Goal: Task Accomplishment & Management: Use online tool/utility

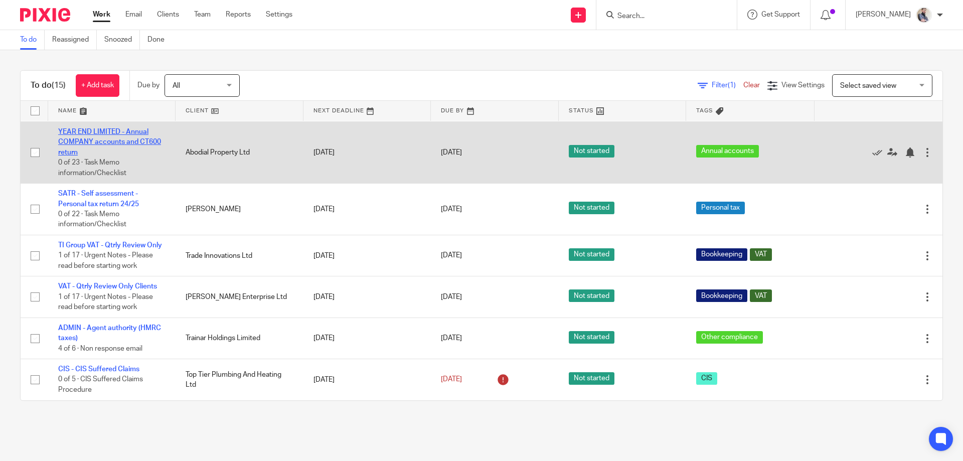
scroll to position [524, 0]
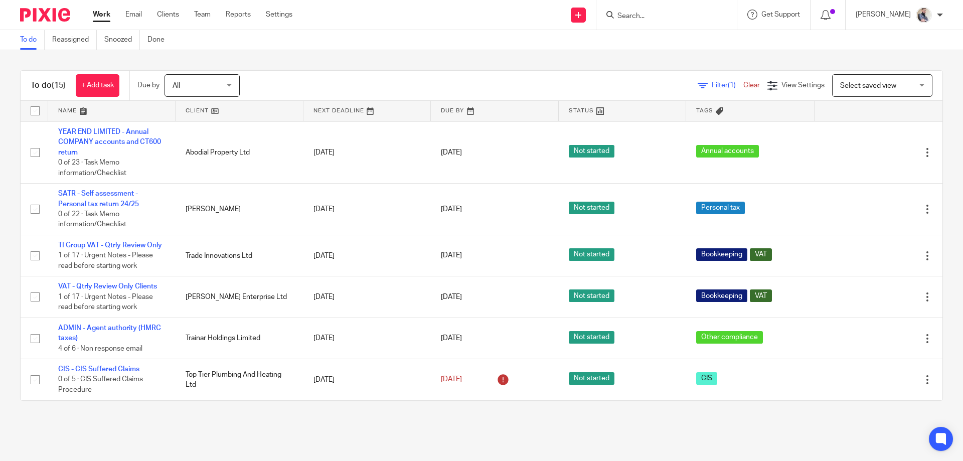
drag, startPoint x: 93, startPoint y: 188, endPoint x: 41, endPoint y: 435, distance: 252.8
click at [41, 435] on main "To do Reassigned Snoozed Done To do (15) + Add task Due by All All Today Tomorr…" at bounding box center [481, 230] width 963 height 461
click at [674, 17] on input "Search" at bounding box center [662, 16] width 90 height 9
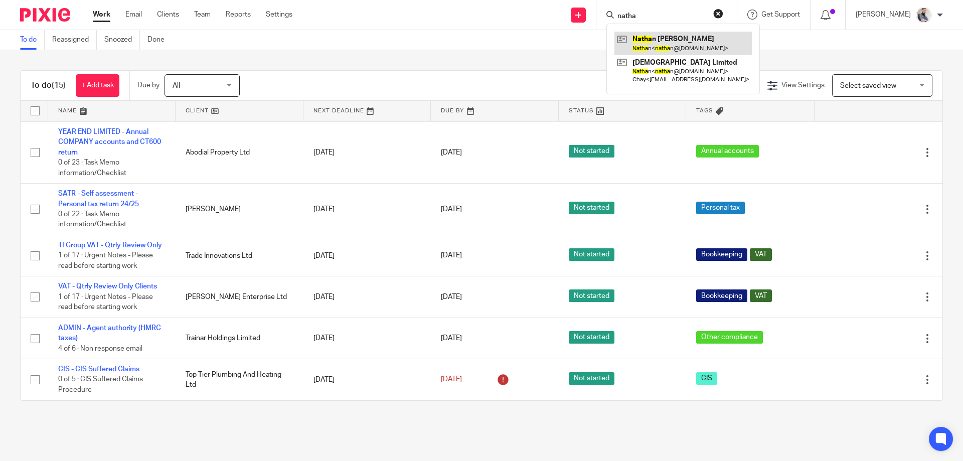
type input "natha"
click at [691, 35] on link at bounding box center [683, 43] width 137 height 23
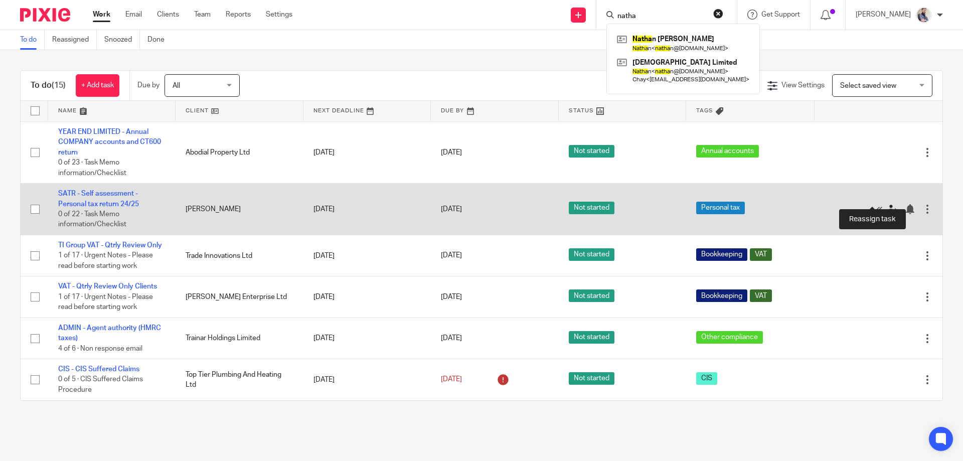
click at [887, 204] on icon at bounding box center [892, 209] width 10 height 10
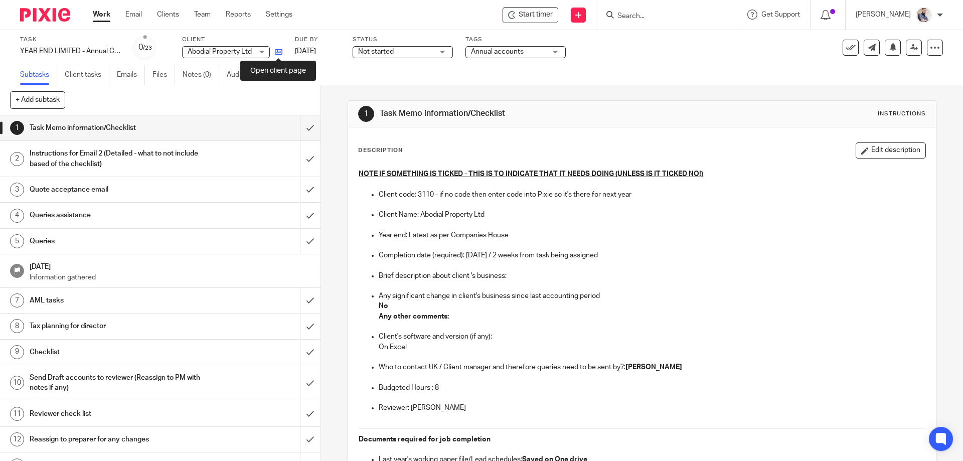
click at [281, 54] on icon at bounding box center [279, 52] width 8 height 8
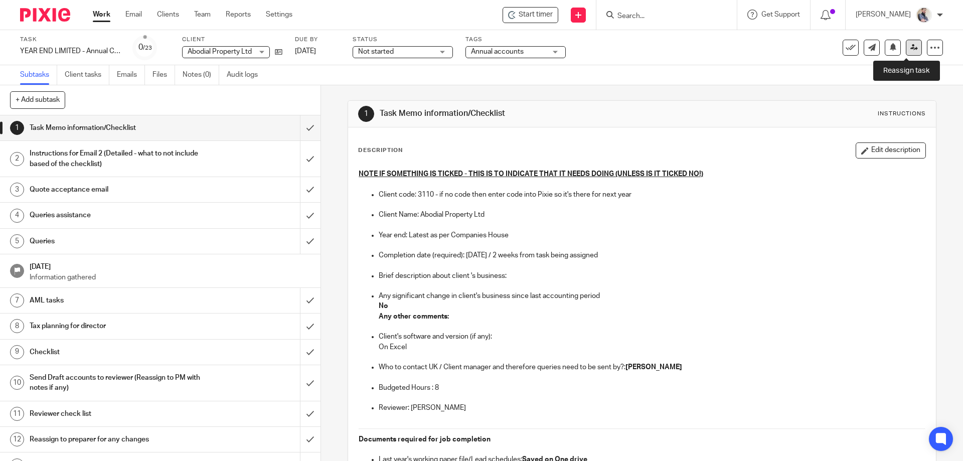
click at [911, 49] on icon at bounding box center [915, 48] width 8 height 8
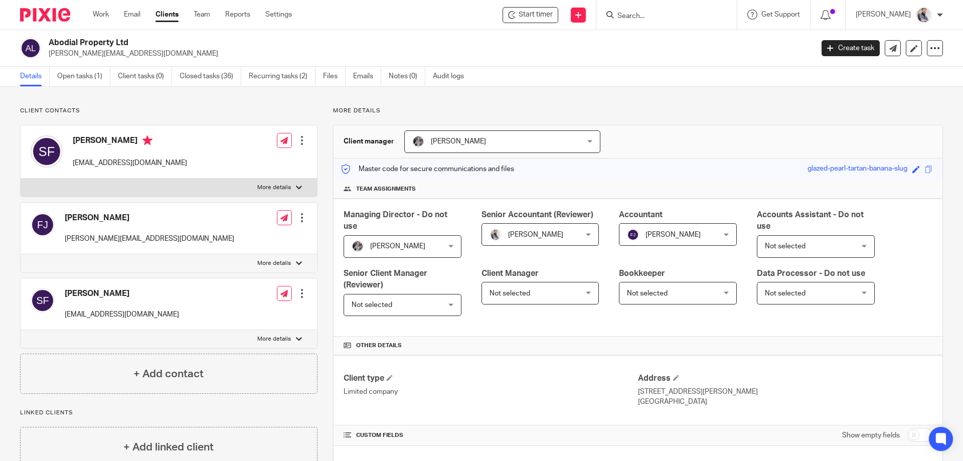
click at [49, 42] on h2 "Abodial Property Ltd" at bounding box center [352, 43] width 607 height 11
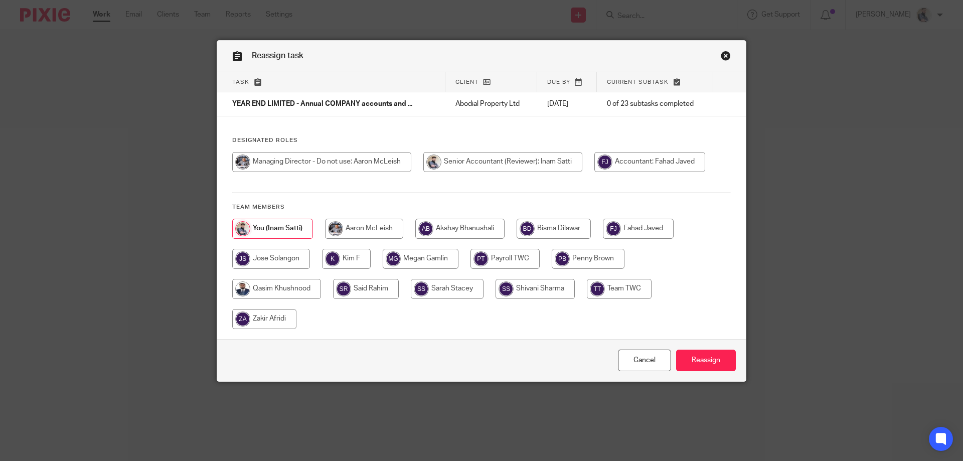
click at [635, 230] on input "radio" at bounding box center [638, 229] width 71 height 20
radio input "true"
click at [697, 368] on input "Reassign" at bounding box center [706, 361] width 60 height 22
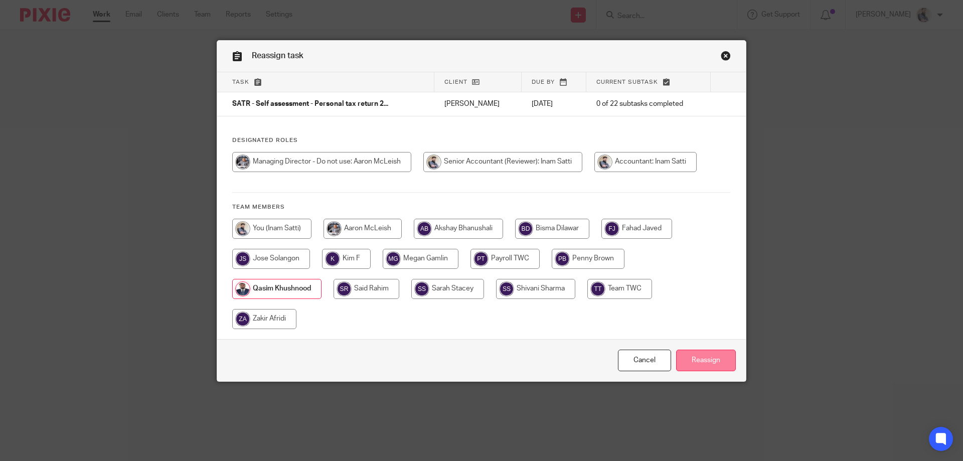
click at [697, 365] on input "Reassign" at bounding box center [706, 361] width 60 height 22
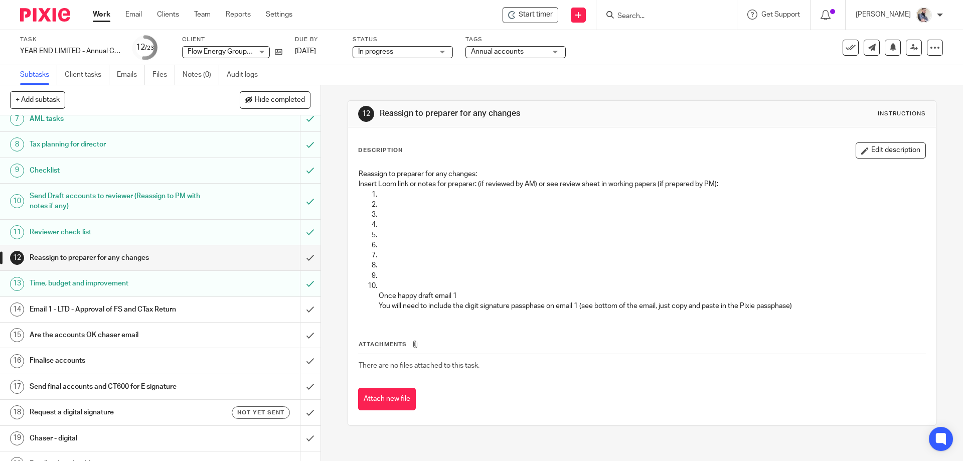
scroll to position [201, 0]
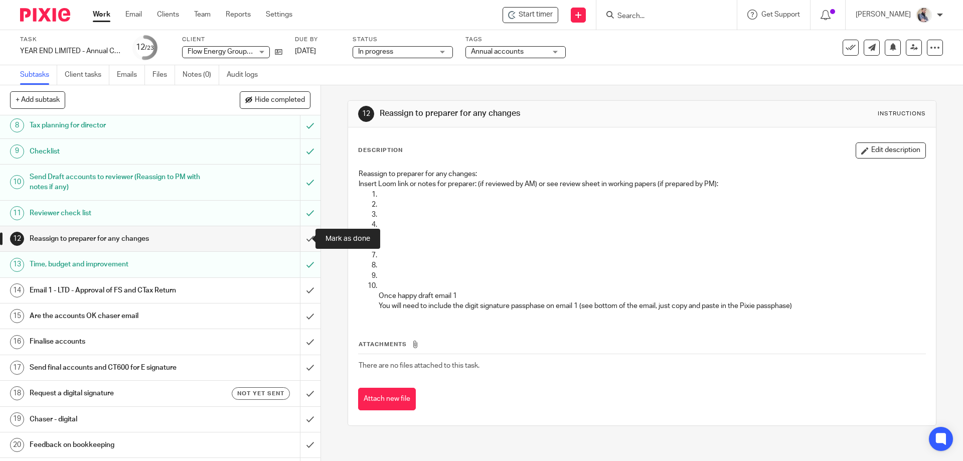
click at [297, 239] on input "submit" at bounding box center [160, 238] width 321 height 25
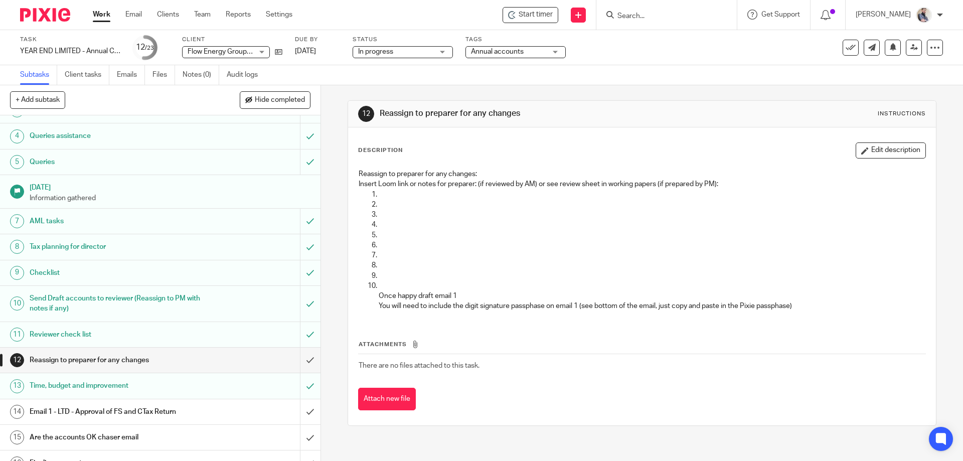
scroll to position [67, 0]
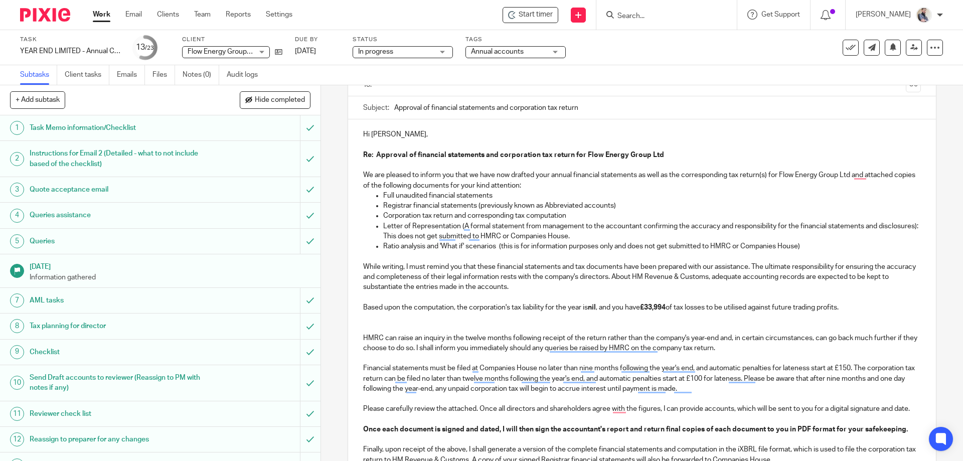
scroll to position [134, 0]
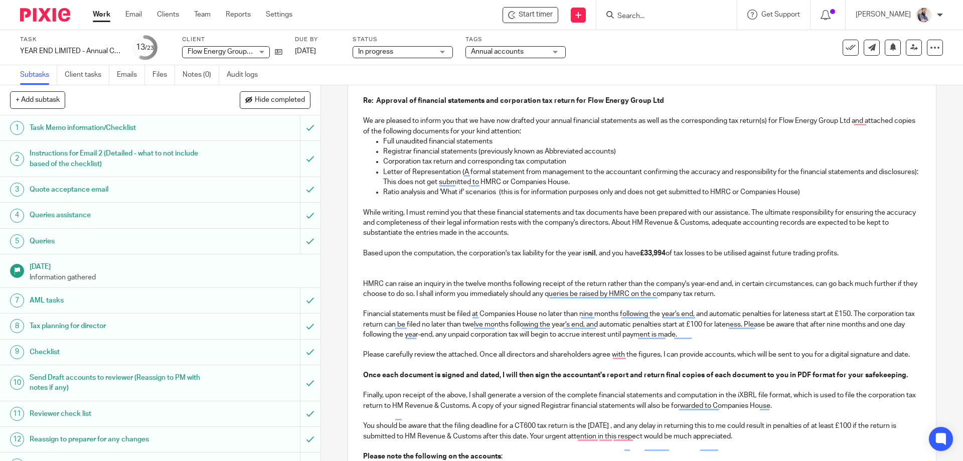
click at [384, 189] on p "Ratio analysis and 'What if' scenarios (this is for information purposes only a…" at bounding box center [651, 192] width 537 height 10
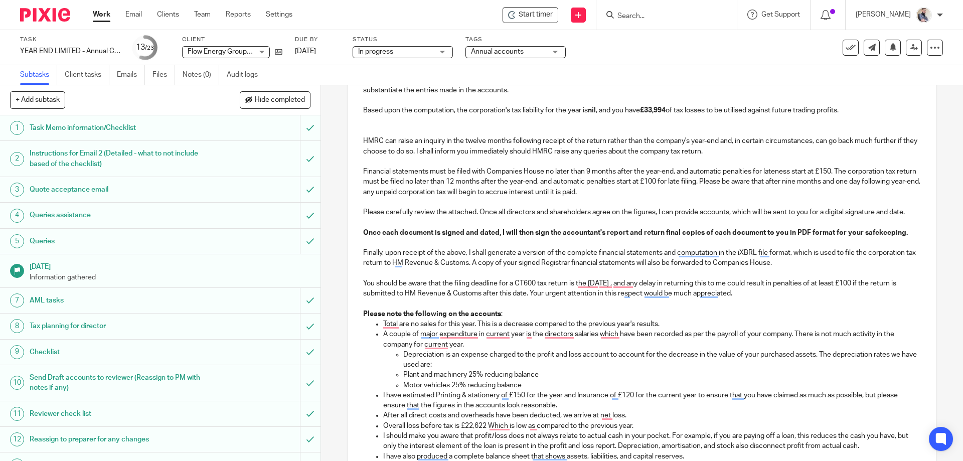
scroll to position [267, 0]
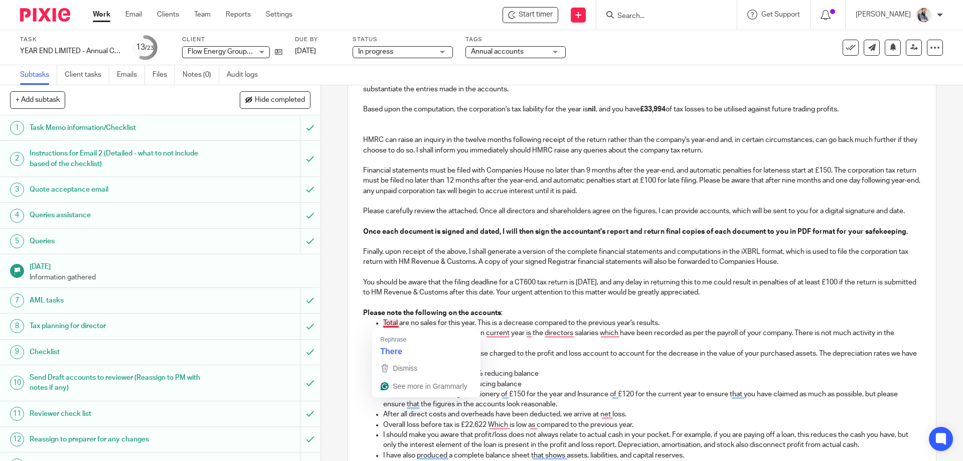
click at [394, 324] on p "Total are no sales for this year. This is a decrease compared to the previous y…" at bounding box center [651, 323] width 537 height 10
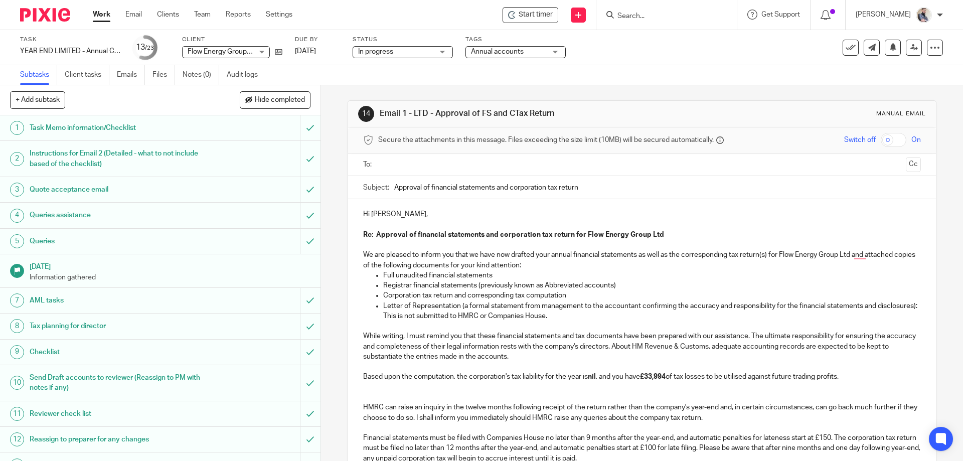
scroll to position [267, 0]
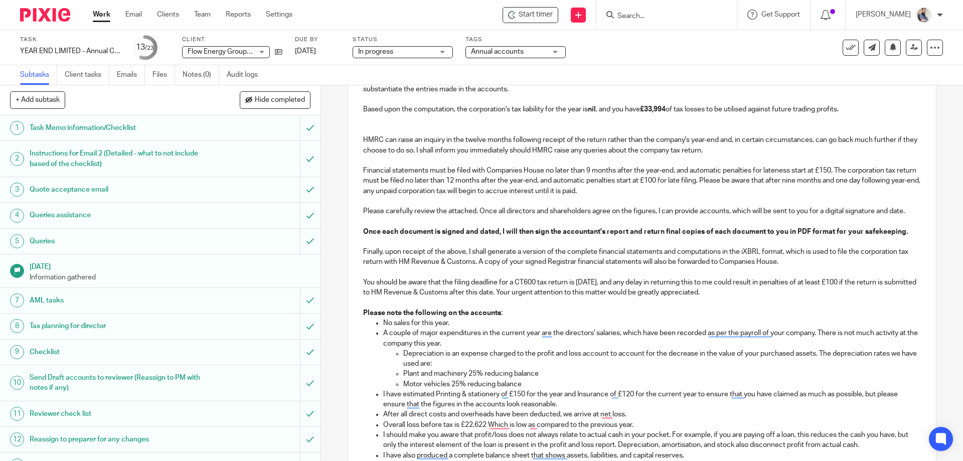
click at [535, 241] on p "To enrich screen reader interactions, please activate Accessibility in Grammarl…" at bounding box center [641, 242] width 557 height 10
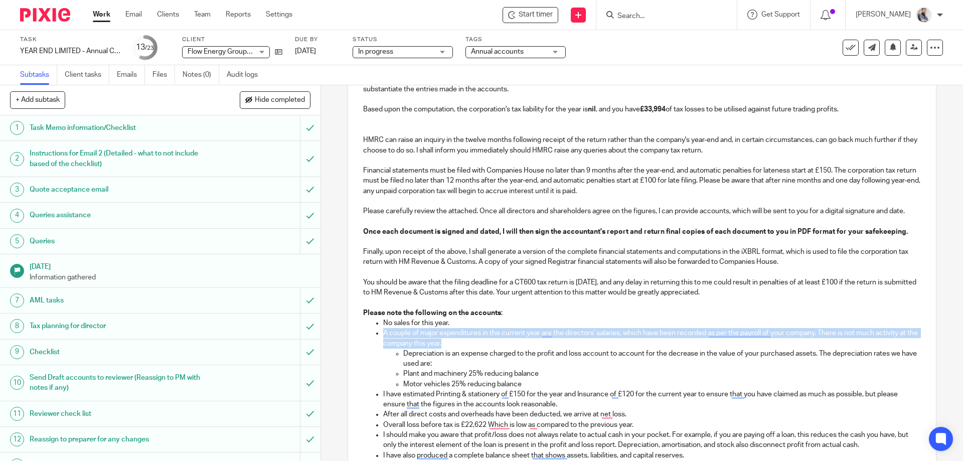
drag, startPoint x: 382, startPoint y: 335, endPoint x: 456, endPoint y: 339, distance: 73.9
click at [456, 339] on p "A couple of major expenditures in the current year are the directors' salaries,…" at bounding box center [651, 338] width 537 height 21
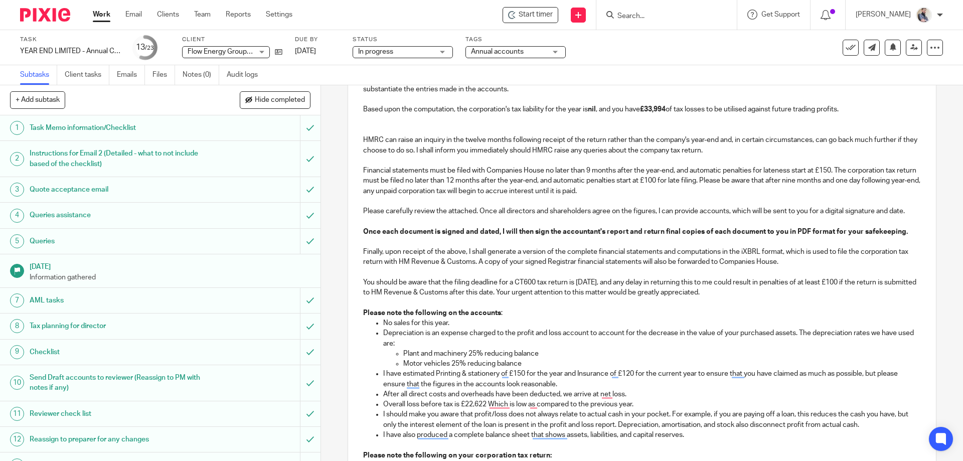
scroll to position [335, 0]
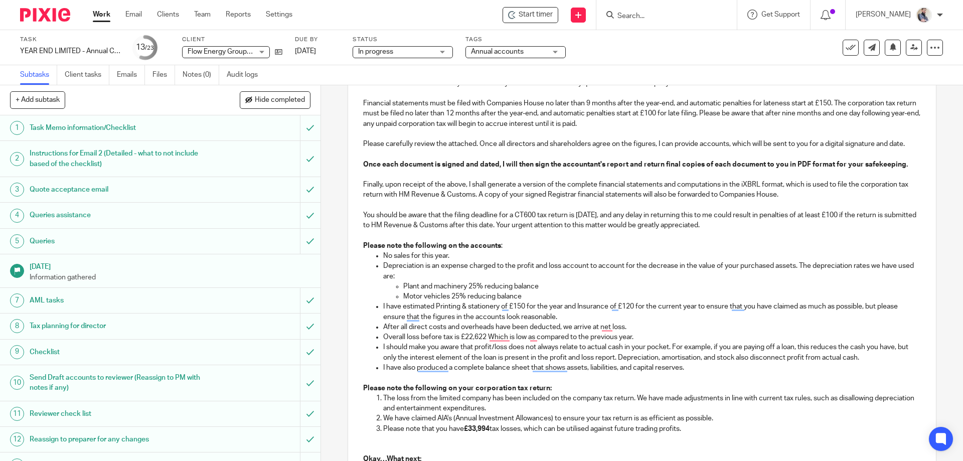
click at [386, 307] on p "I have estimated Printing & stationery of £150 for the year and Insurance of £1…" at bounding box center [651, 312] width 537 height 21
click at [417, 326] on p "After all direct costs and overheads have been deducted, we arrive at net loss." at bounding box center [651, 327] width 537 height 10
click at [443, 305] on p "We have estimated Printing & stationery of £150 for the year and Insurance of £…" at bounding box center [651, 312] width 537 height 21
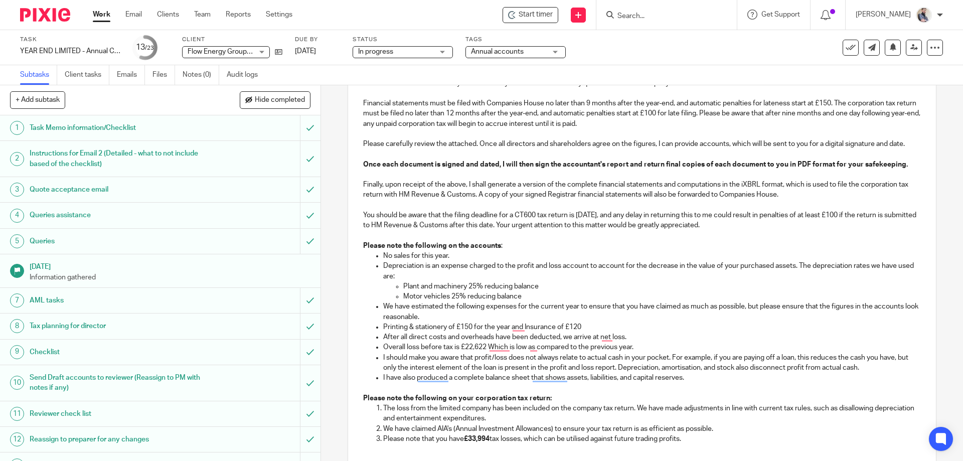
drag, startPoint x: 378, startPoint y: 329, endPoint x: 416, endPoint y: 330, distance: 38.2
click at [378, 330] on ul "No sales for this year. Depreciation is an expense charged to the profit and lo…" at bounding box center [641, 317] width 557 height 132
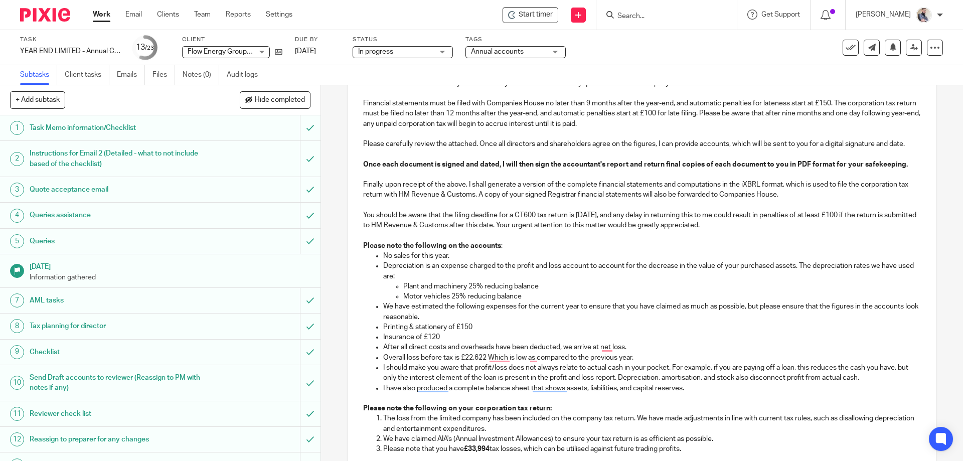
drag, startPoint x: 439, startPoint y: 336, endPoint x: 382, endPoint y: 329, distance: 58.2
click at [382, 329] on ul "No sales for this year. Depreciation is an expense charged to the profit and lo…" at bounding box center [641, 322] width 557 height 142
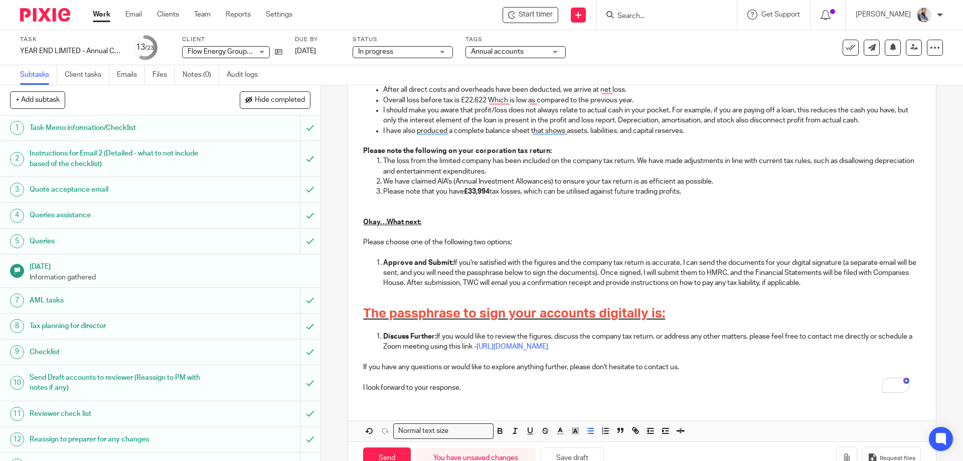
scroll to position [602, 0]
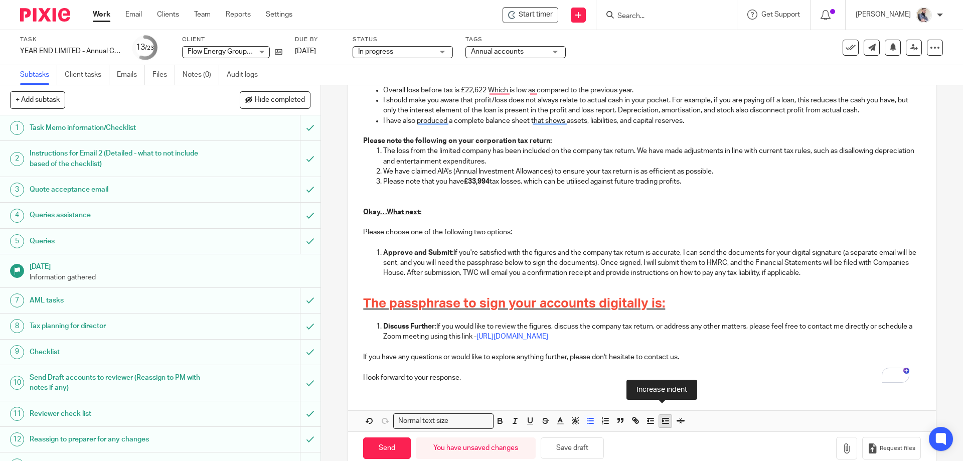
click at [667, 418] on icon "button" at bounding box center [665, 420] width 9 height 9
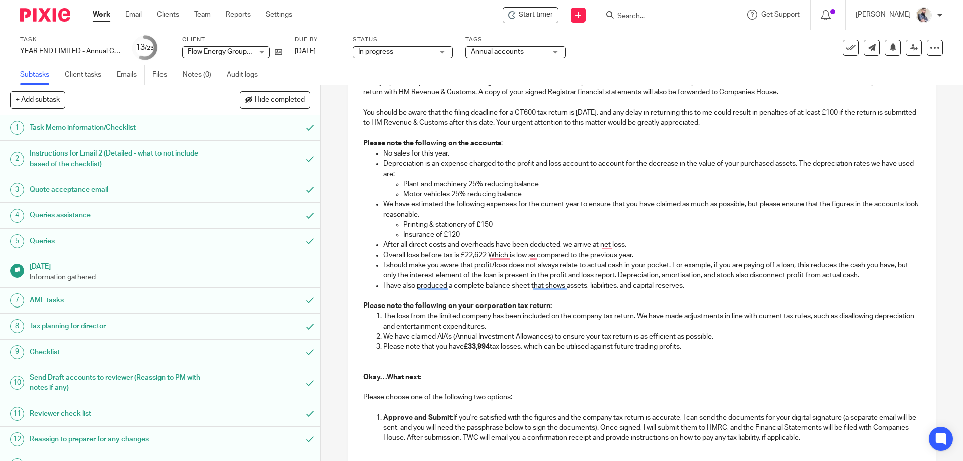
scroll to position [436, 0]
click at [489, 256] on p "Overall loss before tax is £22,622, which is lower than the previous year." at bounding box center [651, 256] width 537 height 10
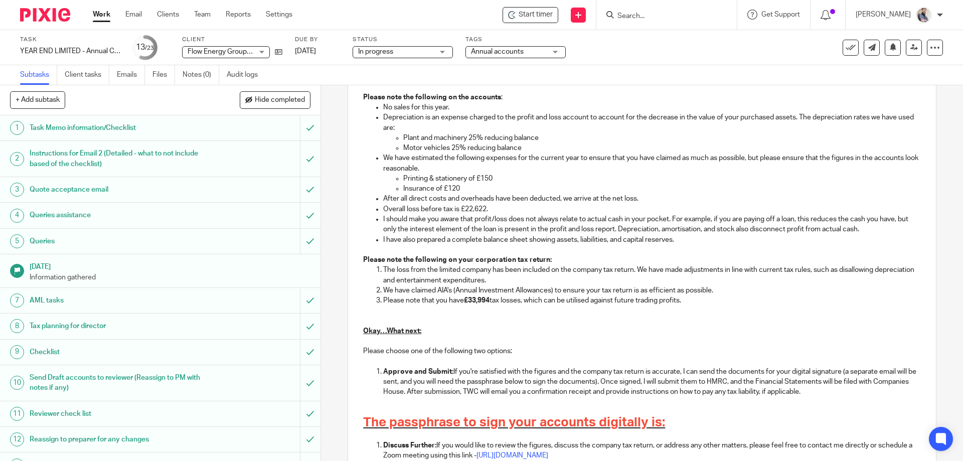
scroll to position [504, 0]
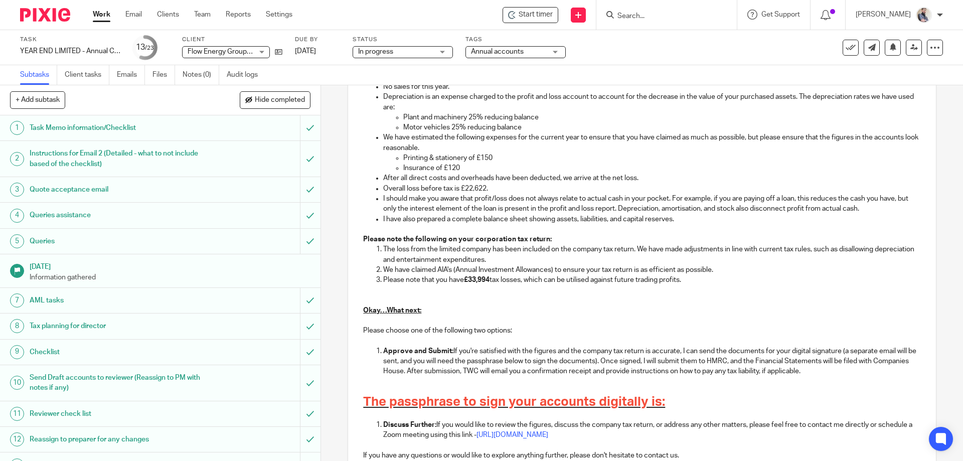
click at [386, 271] on p "We have claimed AIA's (Annual Investment Allowances) to ensure your tax return …" at bounding box center [651, 270] width 537 height 10
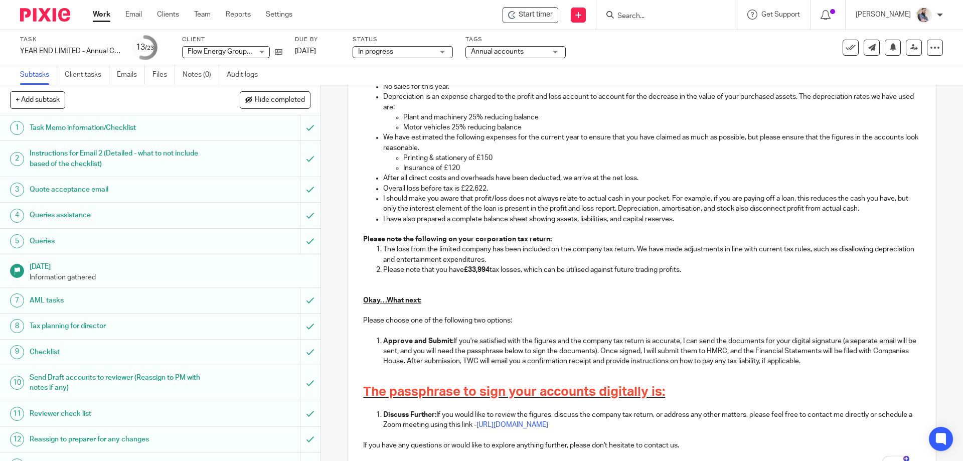
scroll to position [570, 0]
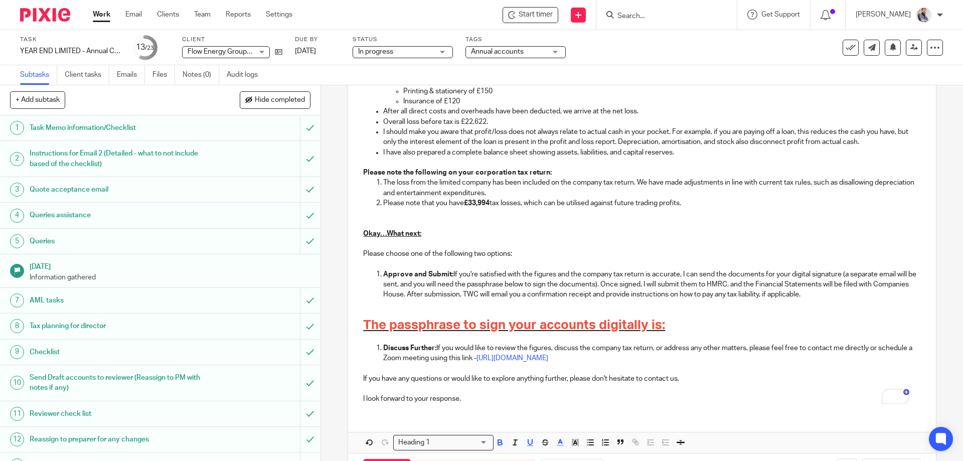
click at [697, 320] on h1 "The passphrase to sign your accounts digitally is:" at bounding box center [641, 326] width 557 height 16
click at [279, 53] on icon at bounding box center [279, 52] width 8 height 8
click at [677, 331] on h1 "The passphrase to sign your accounts digitally is:" at bounding box center [641, 326] width 557 height 16
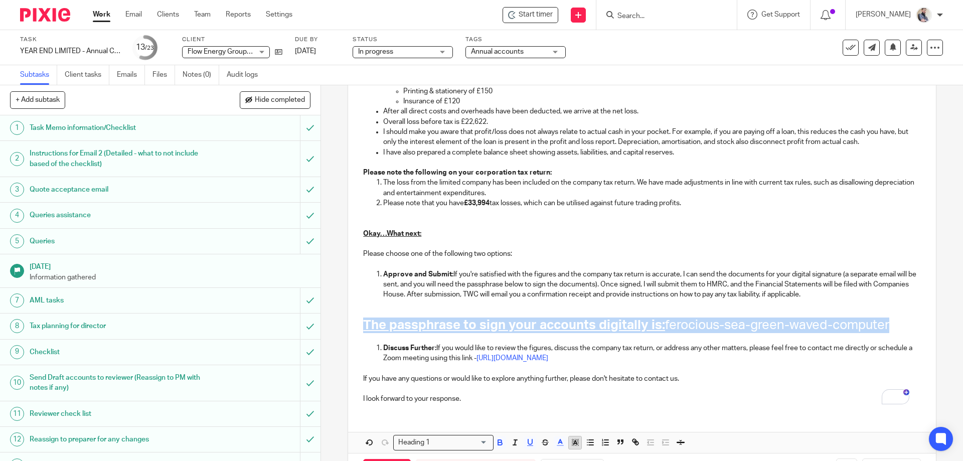
click at [576, 445] on icon "button" at bounding box center [576, 444] width 1 height 1
click at [558, 441] on polyline "button" at bounding box center [560, 441] width 4 height 4
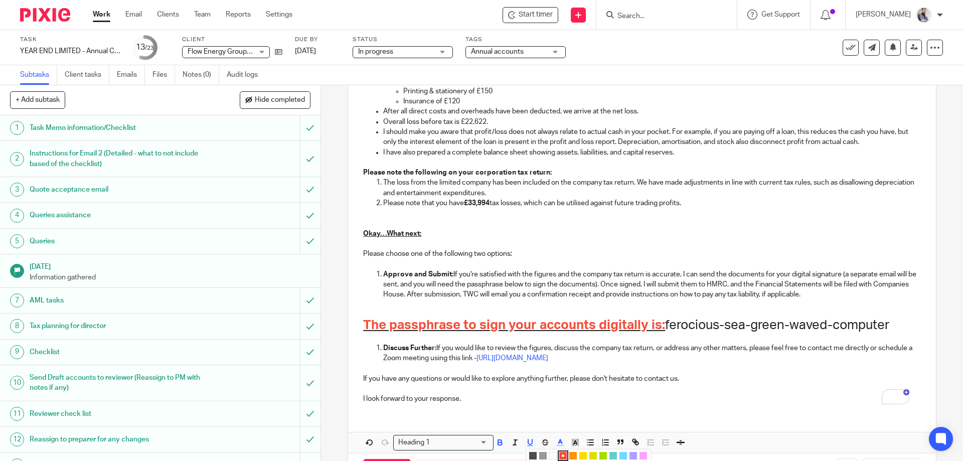
click at [530, 454] on li "color:#4D4D4D" at bounding box center [533, 456] width 8 height 8
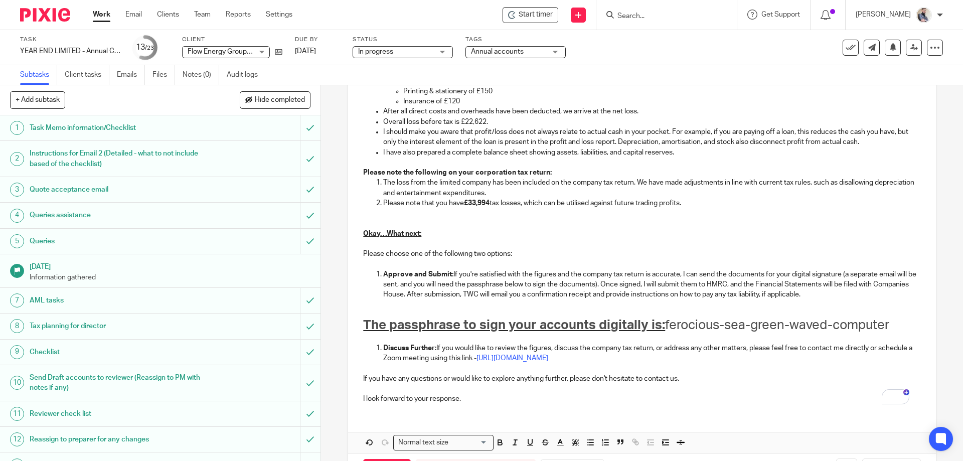
click at [564, 406] on div "Hi Georgie, Re: Approval of financial statements and corporation tax return for…" at bounding box center [641, 20] width 587 height 783
click at [665, 325] on span "ferocious-sea-green-waved-computer" at bounding box center [777, 325] width 224 height 13
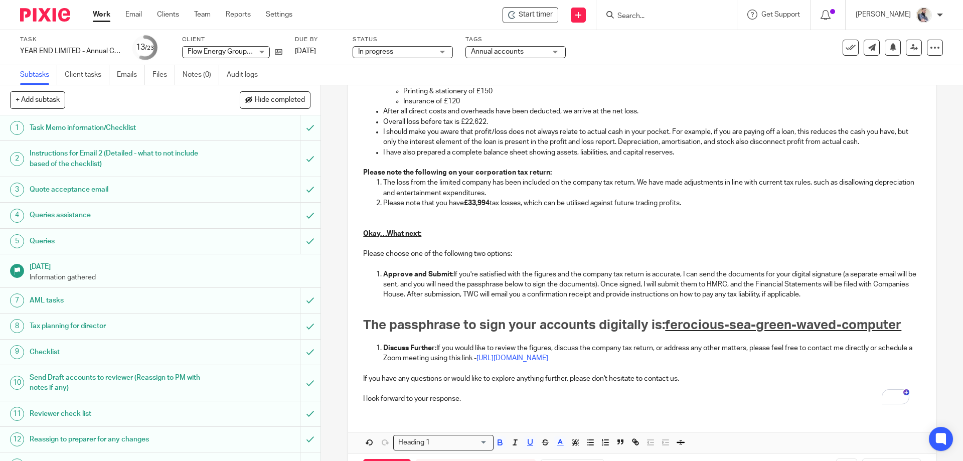
click at [476, 306] on p "To enrich screen reader interactions, please activate Accessibility in Grammarl…" at bounding box center [641, 305] width 557 height 10
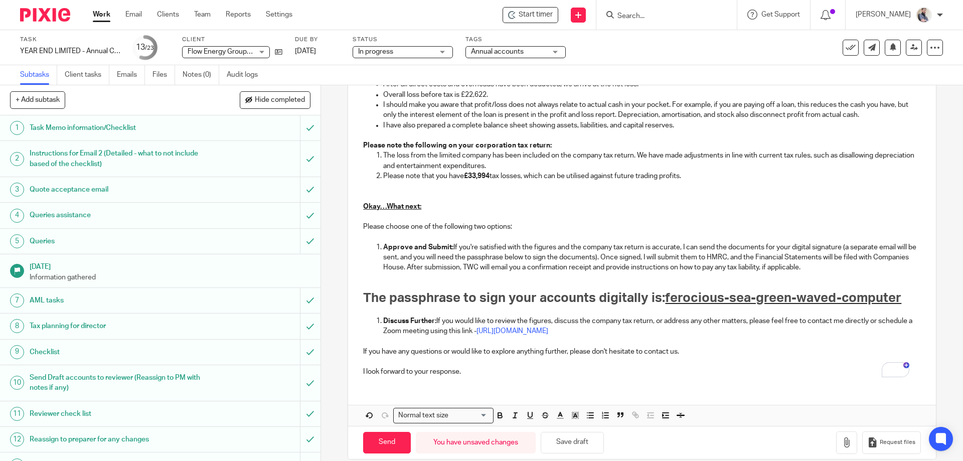
scroll to position [611, 0]
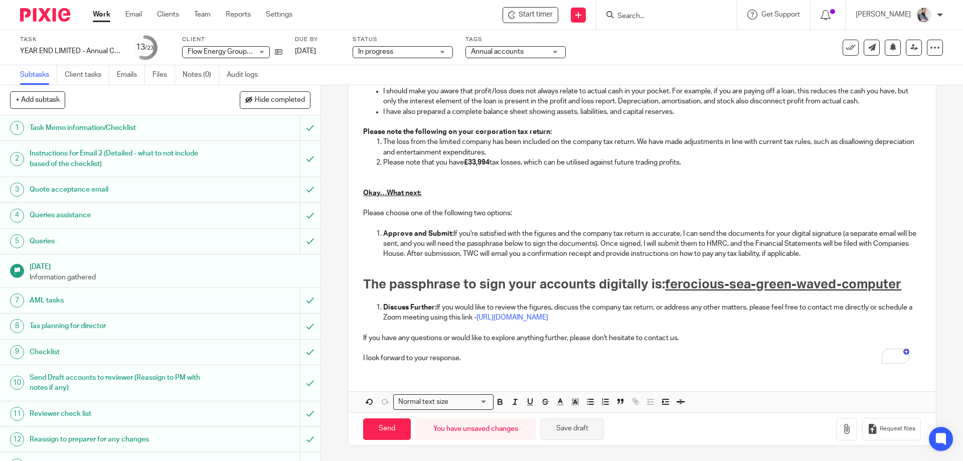
click at [561, 427] on button "Save draft" at bounding box center [572, 429] width 63 height 22
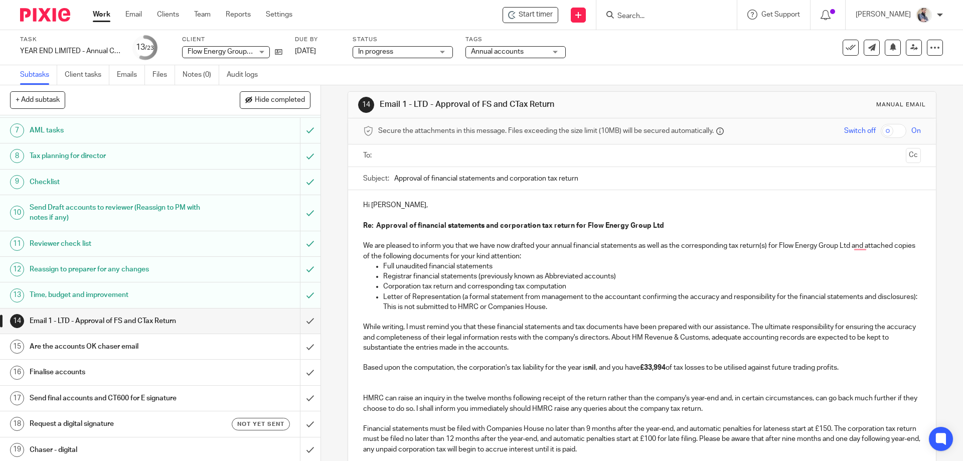
scroll to position [267, 0]
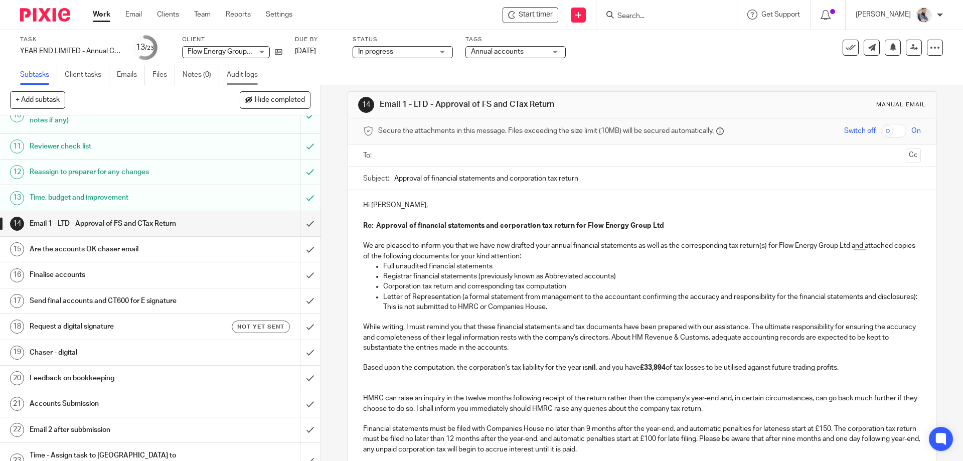
click at [248, 67] on link "Audit logs" at bounding box center [246, 75] width 39 height 20
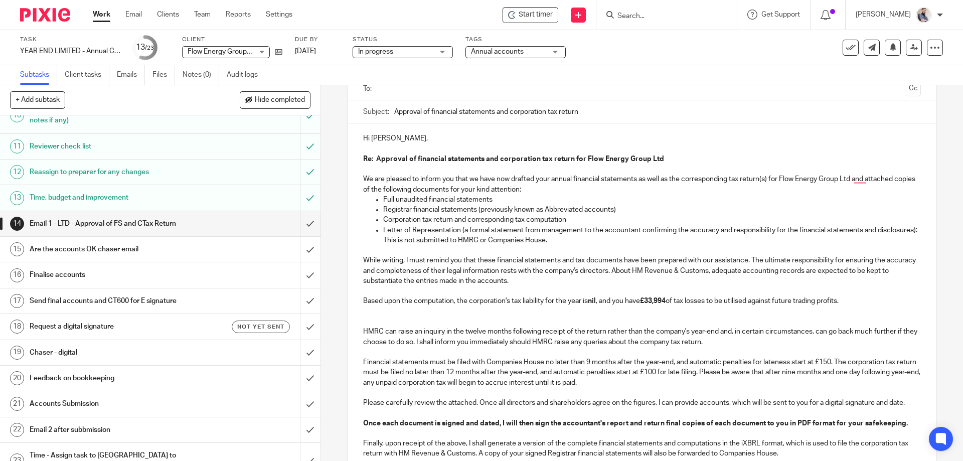
click at [588, 325] on p "To enrich screen reader interactions, please activate Accessibility in Grammarl…" at bounding box center [641, 322] width 557 height 10
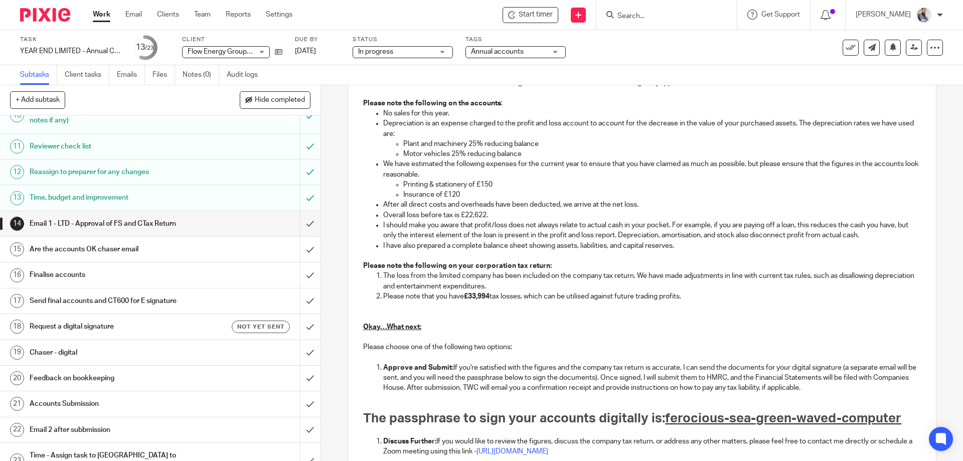
scroll to position [611, 0]
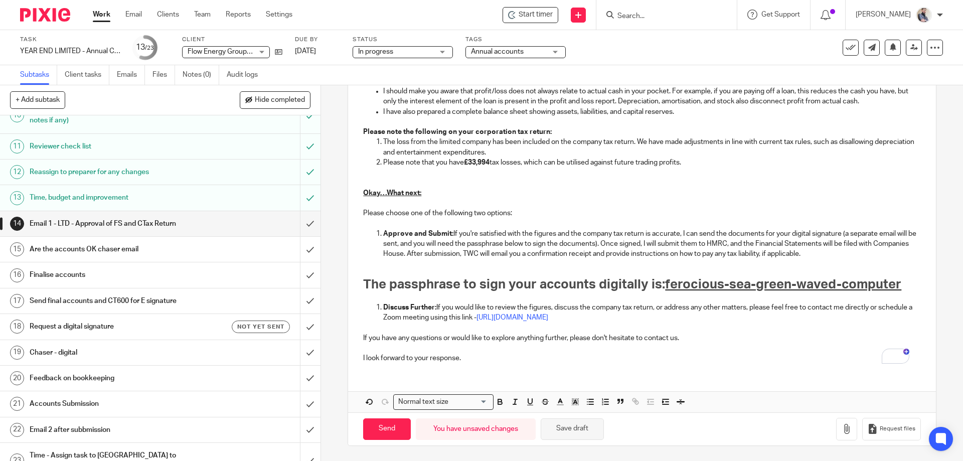
click at [597, 431] on button "Save draft" at bounding box center [572, 429] width 63 height 22
click at [584, 432] on button "Save draft" at bounding box center [572, 429] width 63 height 22
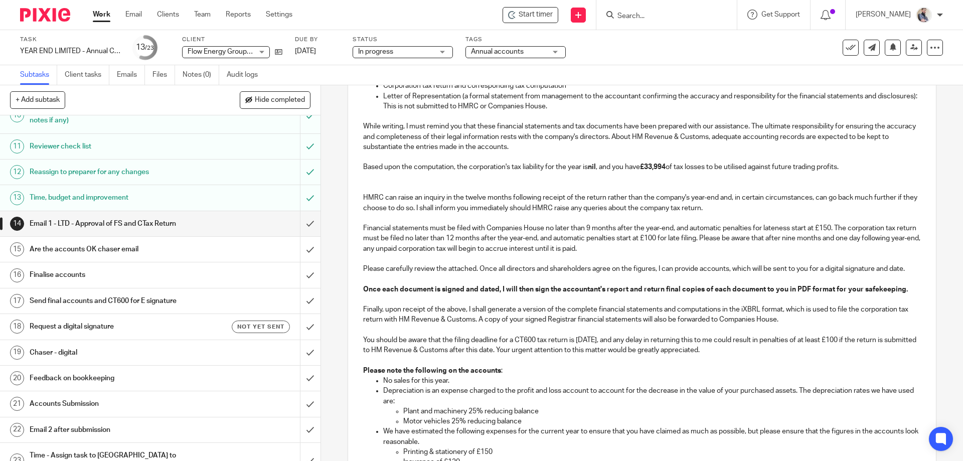
scroll to position [0, 0]
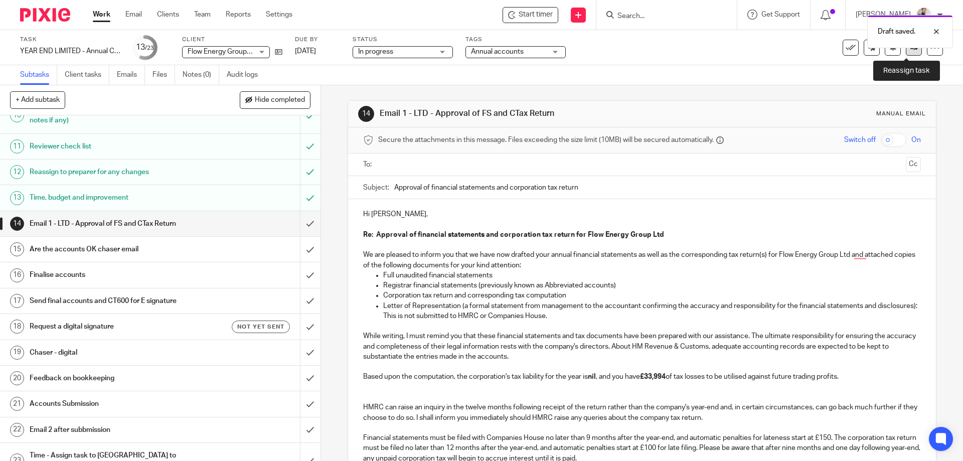
click at [908, 52] on link at bounding box center [914, 48] width 16 height 16
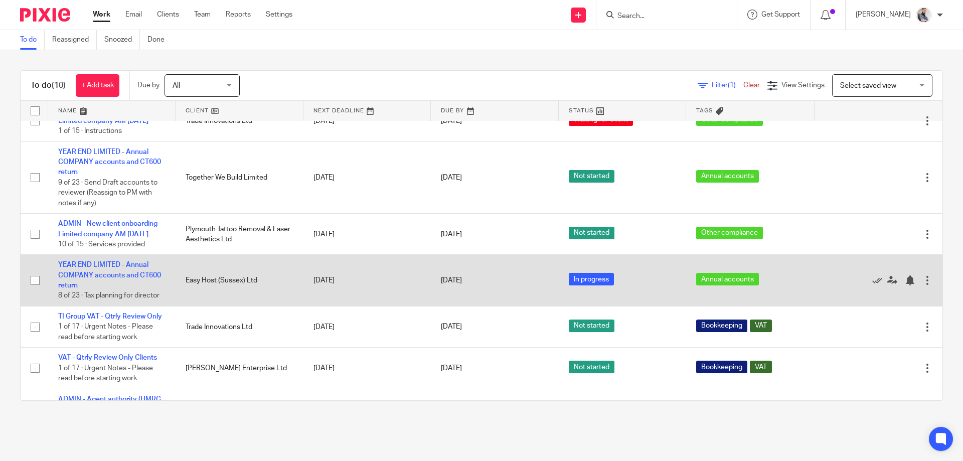
scroll to position [201, 0]
